Goal: Task Accomplishment & Management: Complete application form

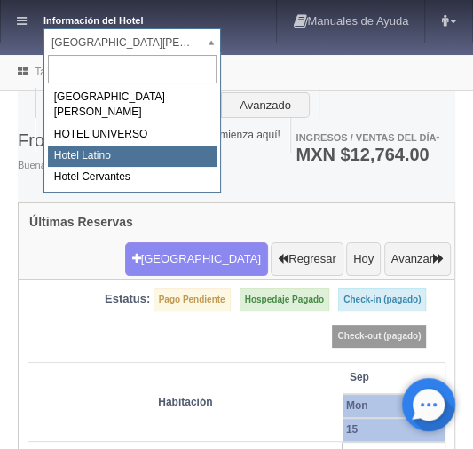
select select "625"
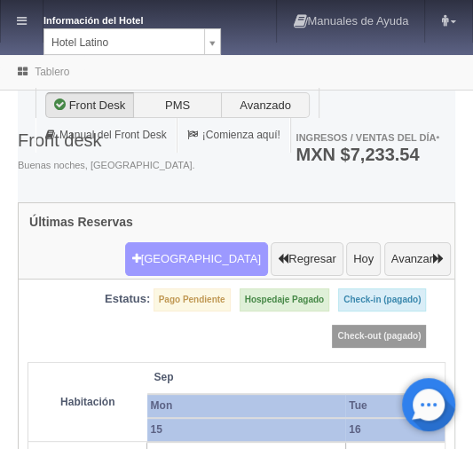
click at [227, 242] on button "Nueva Reserva" at bounding box center [196, 259] width 143 height 34
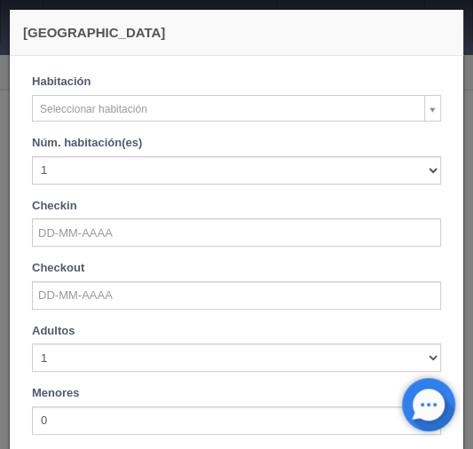
checkbox input "false"
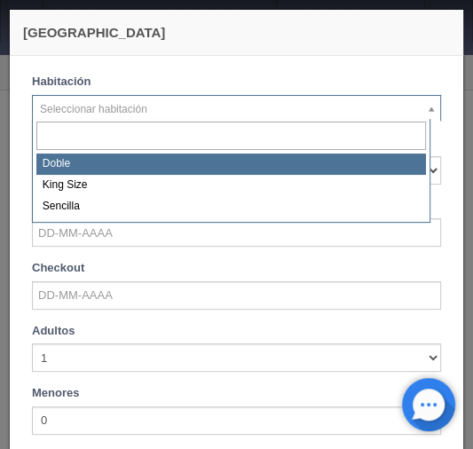
select select "2159"
checkbox input "false"
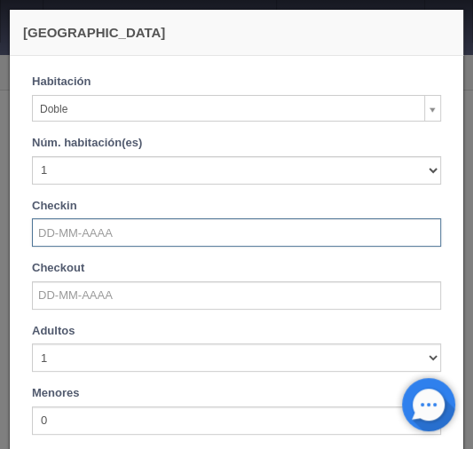
click at [53, 225] on input "text" at bounding box center [236, 232] width 409 height 28
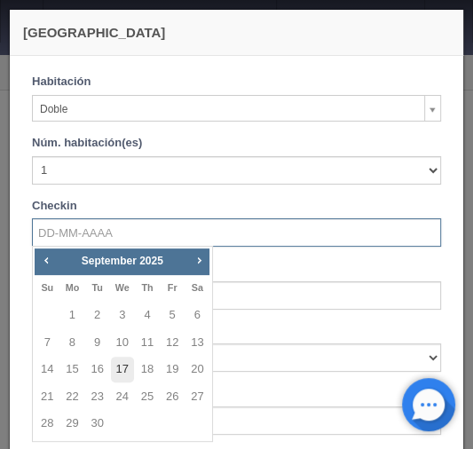
click at [124, 369] on link "17" at bounding box center [122, 369] width 23 height 26
type input "17-09-2025"
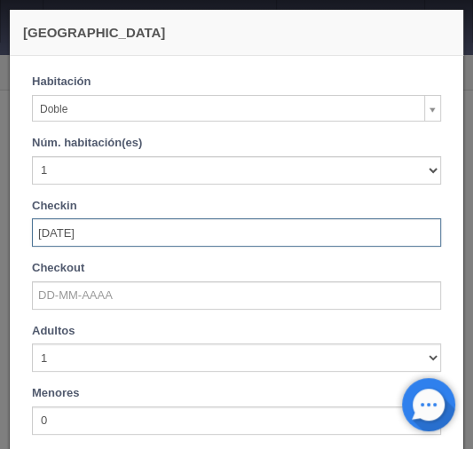
click at [66, 309] on div "Habitación Doble Doble King Size Sencilla Núm. habitación(es) 1 2 3 4 5 6 7 8 9…" at bounding box center [236, 198] width 435 height 248
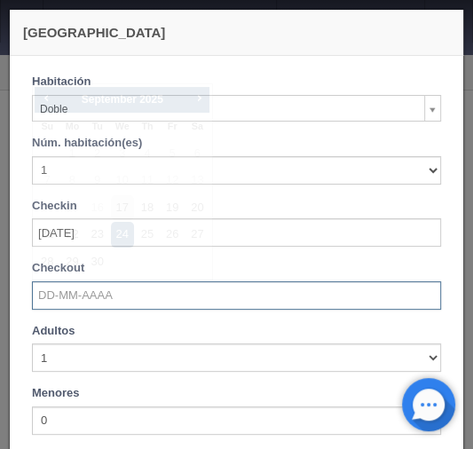
click at [60, 291] on input "text" at bounding box center [236, 295] width 409 height 28
checkbox input "false"
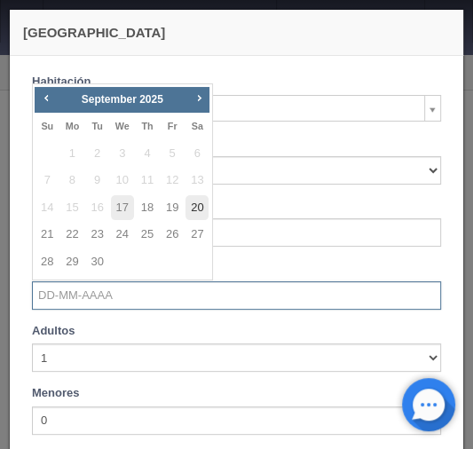
click at [198, 210] on link "20" at bounding box center [196, 208] width 23 height 26
type input "20-09-2025"
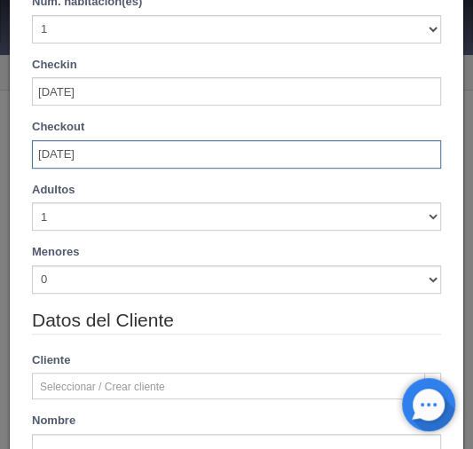
scroll to position [142, 0]
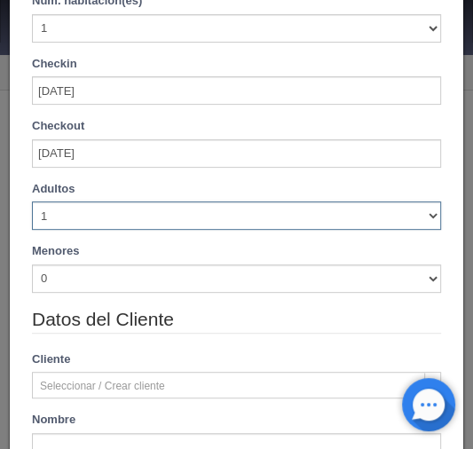
click at [422, 220] on select "1 2 3 4 5 6 7 8 9 10" at bounding box center [236, 215] width 409 height 28
checkbox input "false"
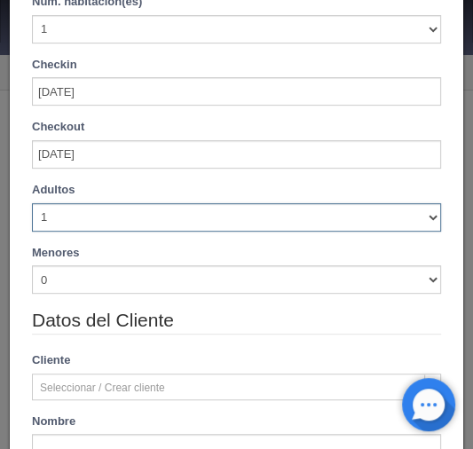
type input "2310.00"
checkbox input "false"
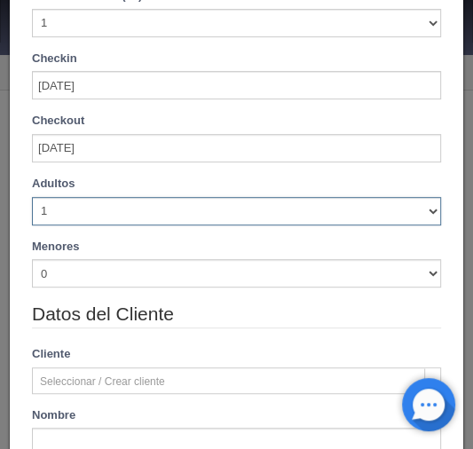
select select "3"
click at [32, 200] on select "1 2 3 4 5 6 7 8 9 10" at bounding box center [236, 211] width 409 height 28
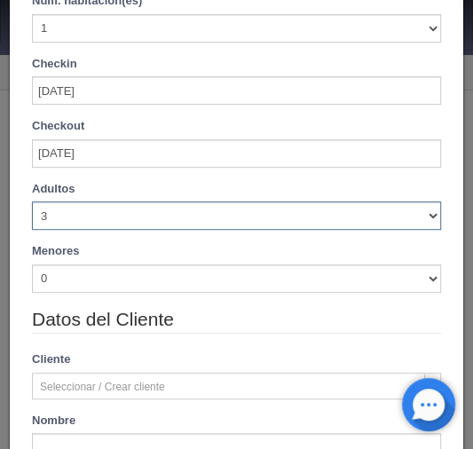
checkbox input "false"
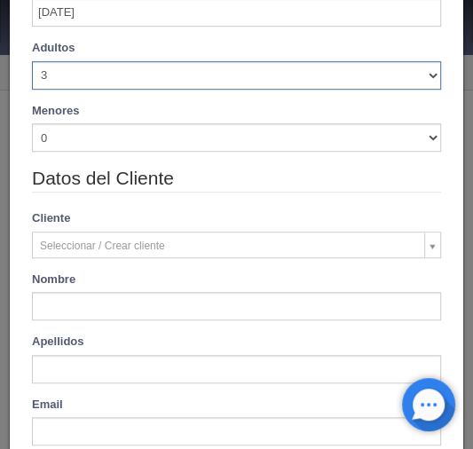
type input "2610.00"
checkbox input "false"
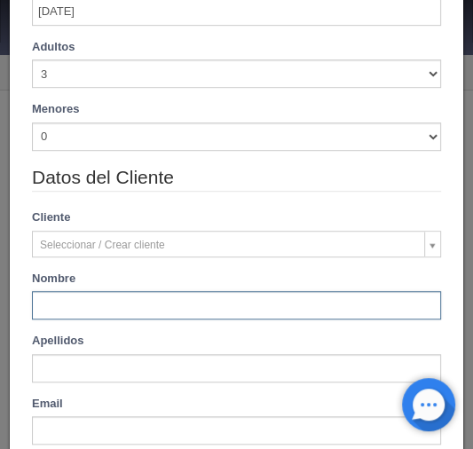
click at [54, 298] on input "text" at bounding box center [236, 305] width 409 height 28
paste input "Eduviges Cristina Islas Corrales"
type input "Eduviges Cristina Islas Corrales"
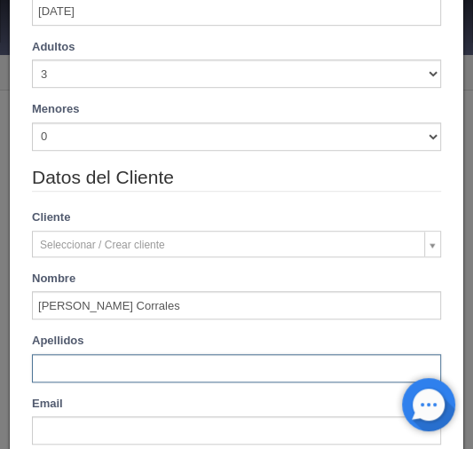
click at [52, 364] on input "text" at bounding box center [236, 368] width 409 height 28
paste input "Eduviges Cristina Islas Corrales"
type input "Eduviges Cristina Islas Corrales"
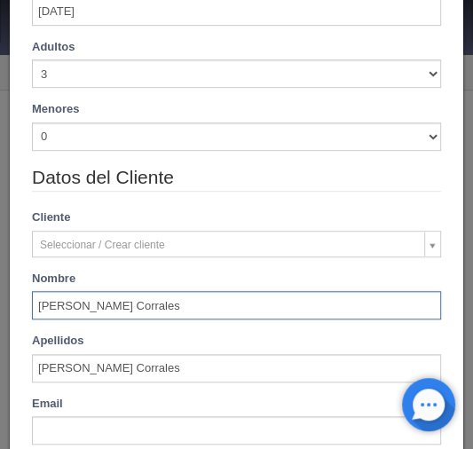
click at [155, 298] on input "Eduviges Cristina Islas Corrales" at bounding box center [236, 305] width 409 height 28
type input "Eduviges Cristina"
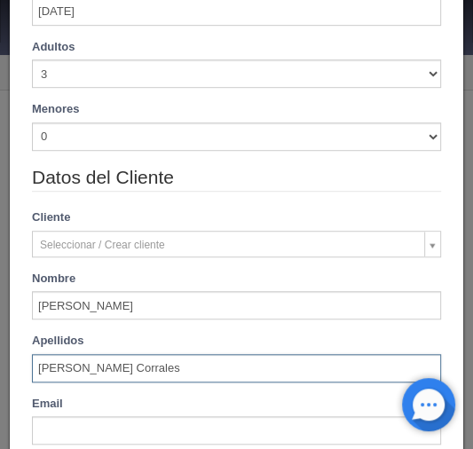
click at [46, 379] on input "Eduviges Cristina Islas Corrales" at bounding box center [236, 368] width 409 height 28
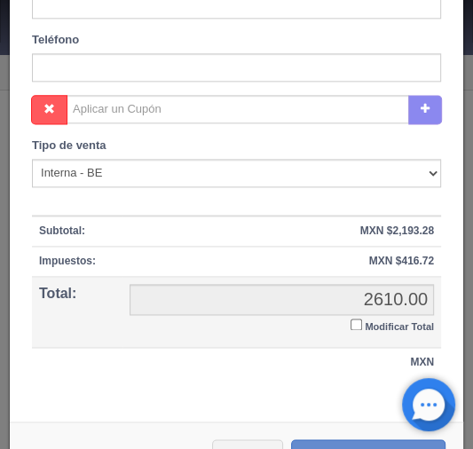
scroll to position [766, 0]
type input "Islas Corrales"
click at [350, 319] on input "Modificar Total" at bounding box center [356, 324] width 12 height 12
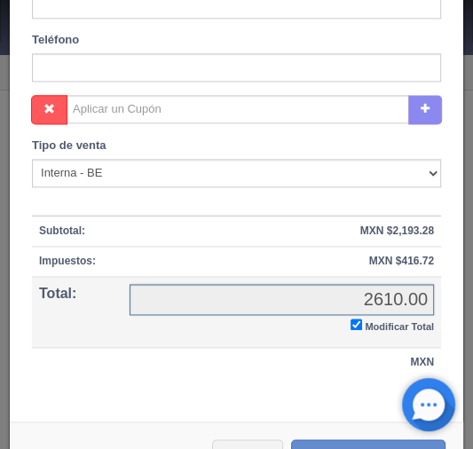
checkbox input "true"
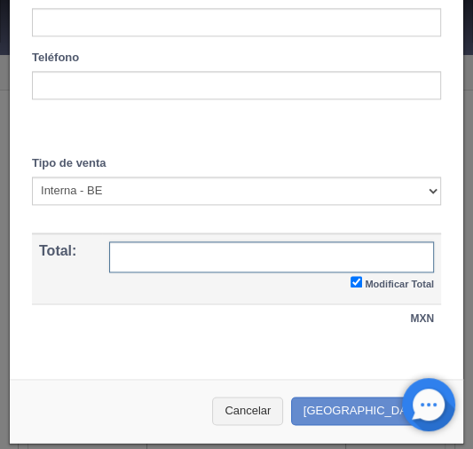
click at [161, 256] on input "text" at bounding box center [271, 256] width 325 height 31
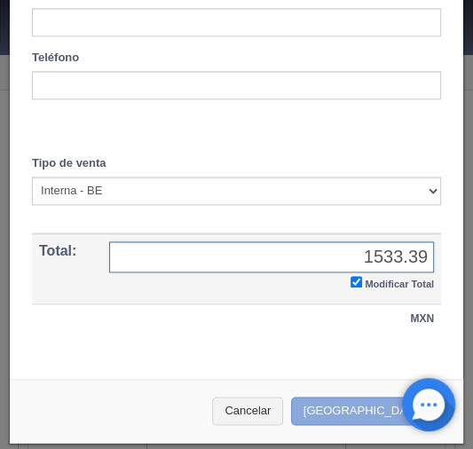
type input "1533.39"
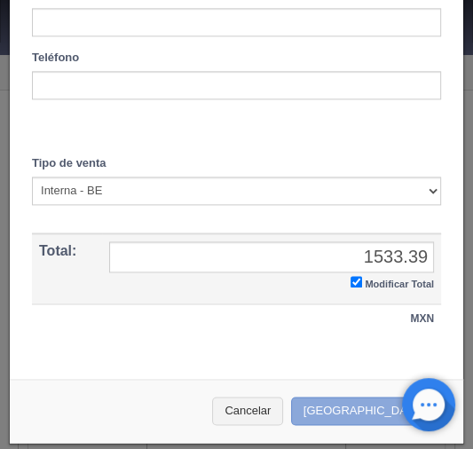
click at [349, 397] on button "Crear Reserva" at bounding box center [368, 410] width 154 height 29
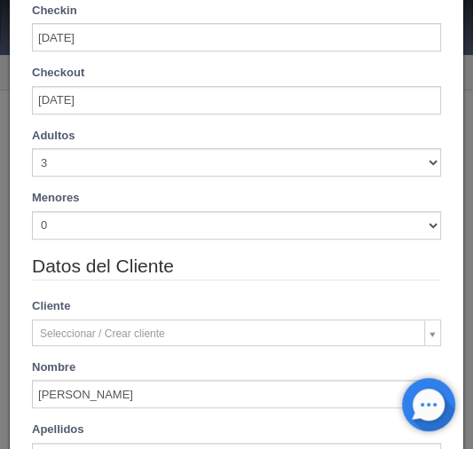
scroll to position [252, 0]
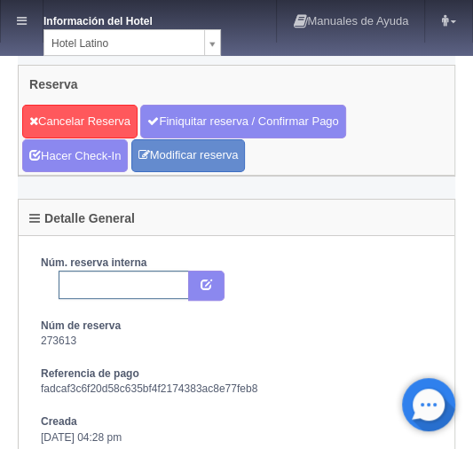
click at [90, 274] on input "text" at bounding box center [124, 284] width 130 height 28
paste input "2292213105"
type input "2292213105 expedia"
click at [206, 285] on icon "submit" at bounding box center [206, 284] width 12 height 12
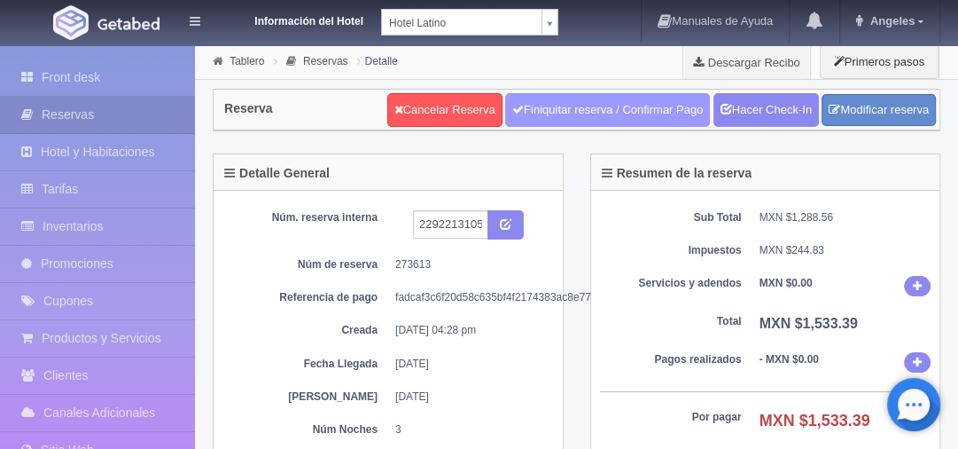
click at [543, 105] on link "Finiquitar reserva / Confirmar Pago" at bounding box center [607, 110] width 205 height 34
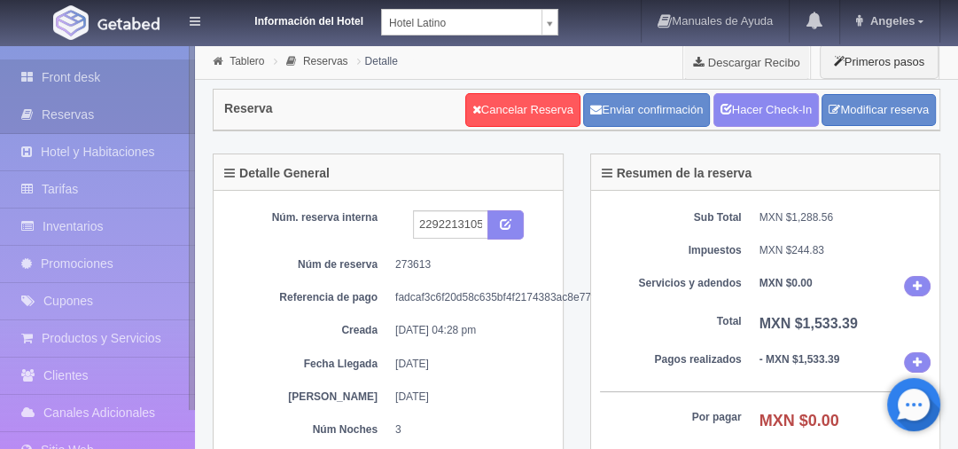
click at [66, 74] on link "Front desk" at bounding box center [97, 77] width 195 height 36
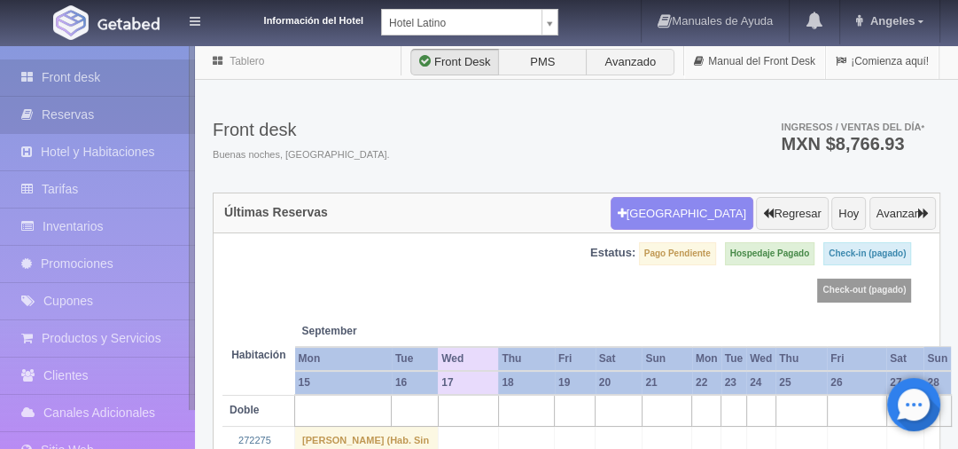
click at [50, 112] on link "Reservas" at bounding box center [97, 115] width 195 height 36
